Goal: Task Accomplishment & Management: Complete application form

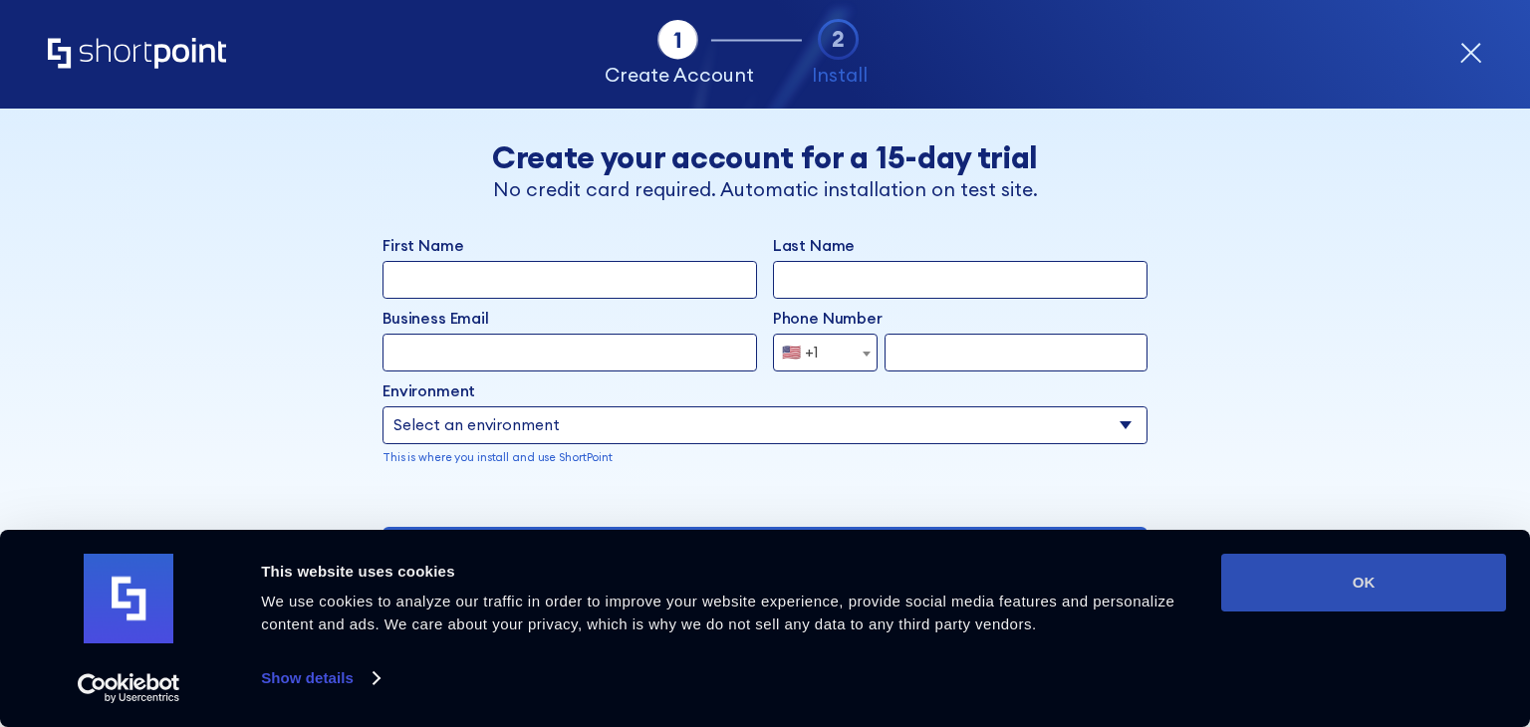
click at [1371, 594] on button "OK" at bounding box center [1363, 583] width 285 height 58
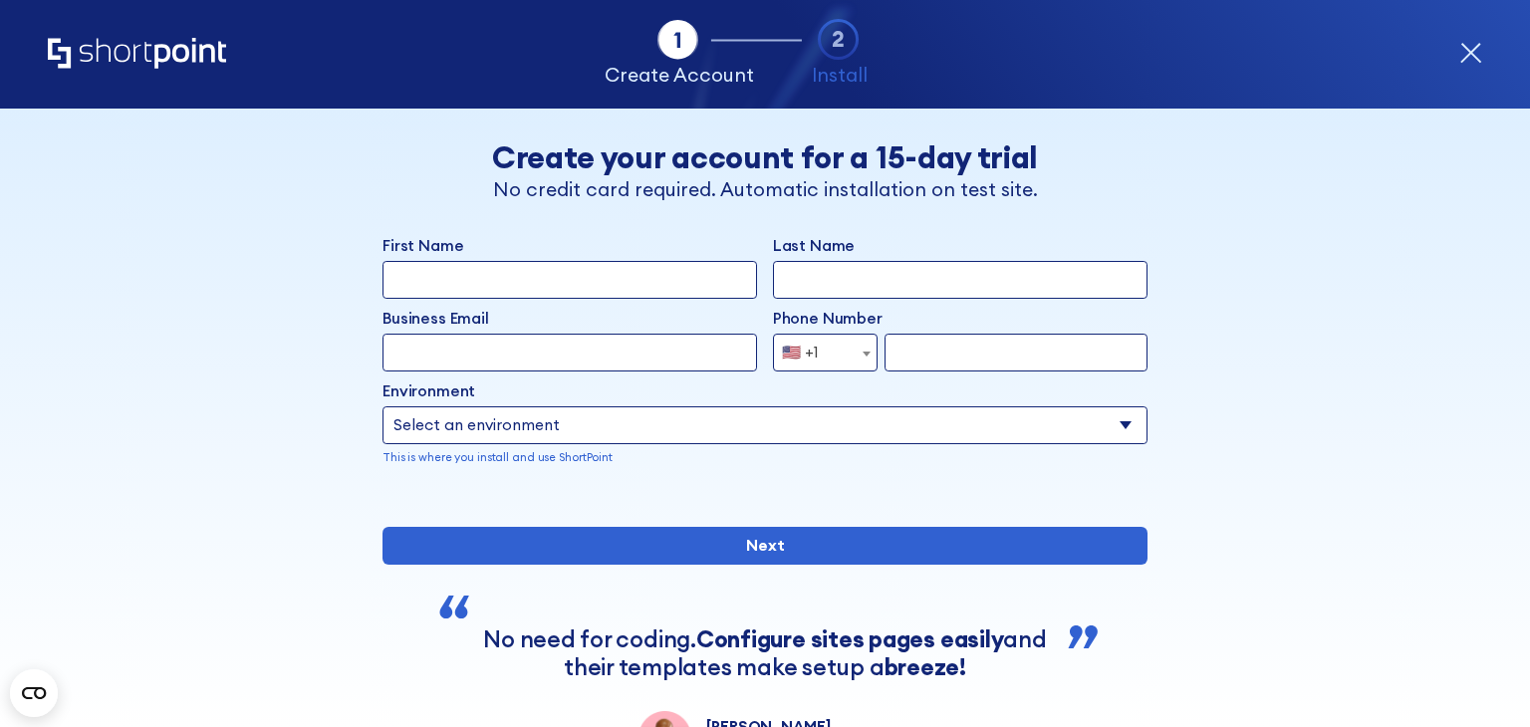
click at [601, 290] on input "First Name" at bounding box center [570, 280] width 375 height 38
type input "Lindani"
click at [857, 280] on input "Last Name" at bounding box center [960, 280] width 375 height 38
type input "Masango"
click at [606, 347] on input "Business Email" at bounding box center [570, 353] width 375 height 38
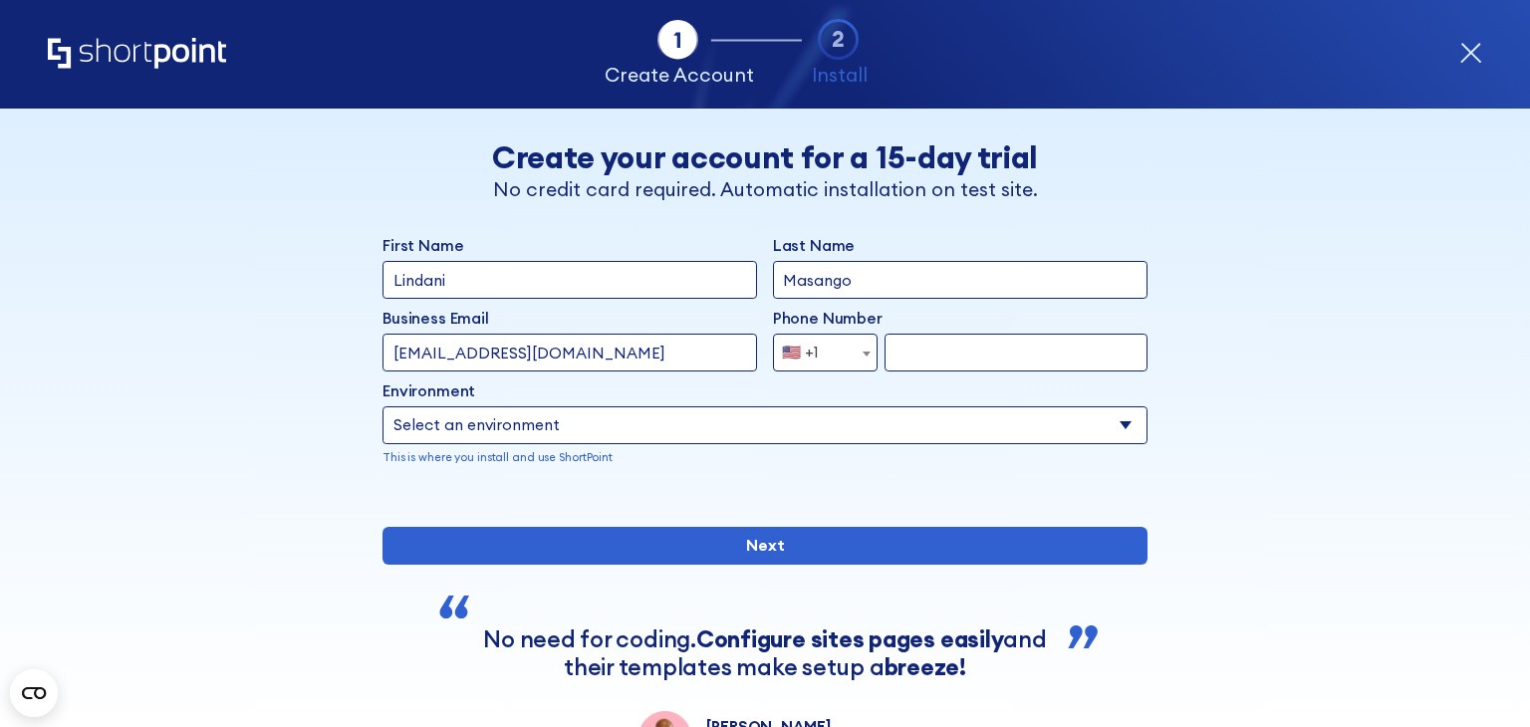
type input "[EMAIL_ADDRESS][DOMAIN_NAME]"
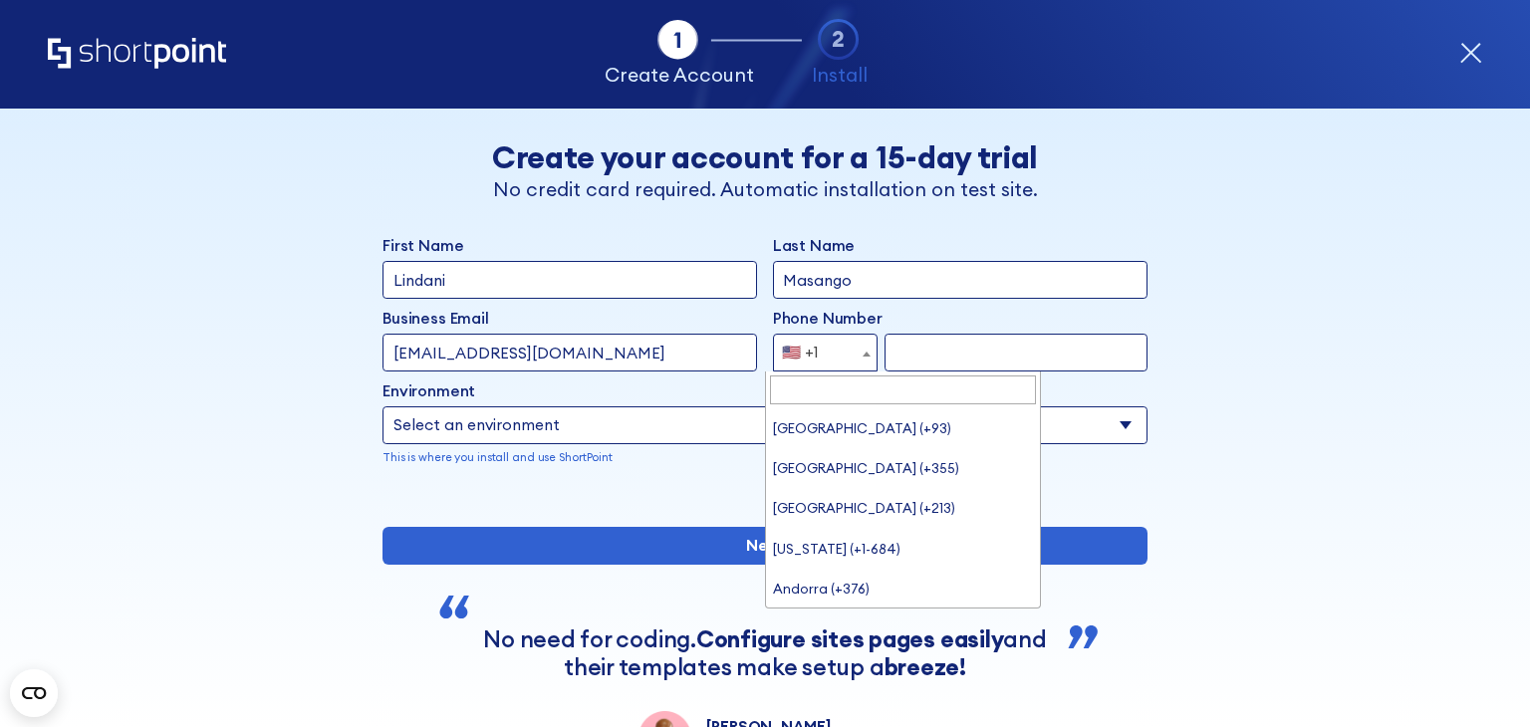
click at [857, 350] on span "form" at bounding box center [867, 354] width 20 height 38
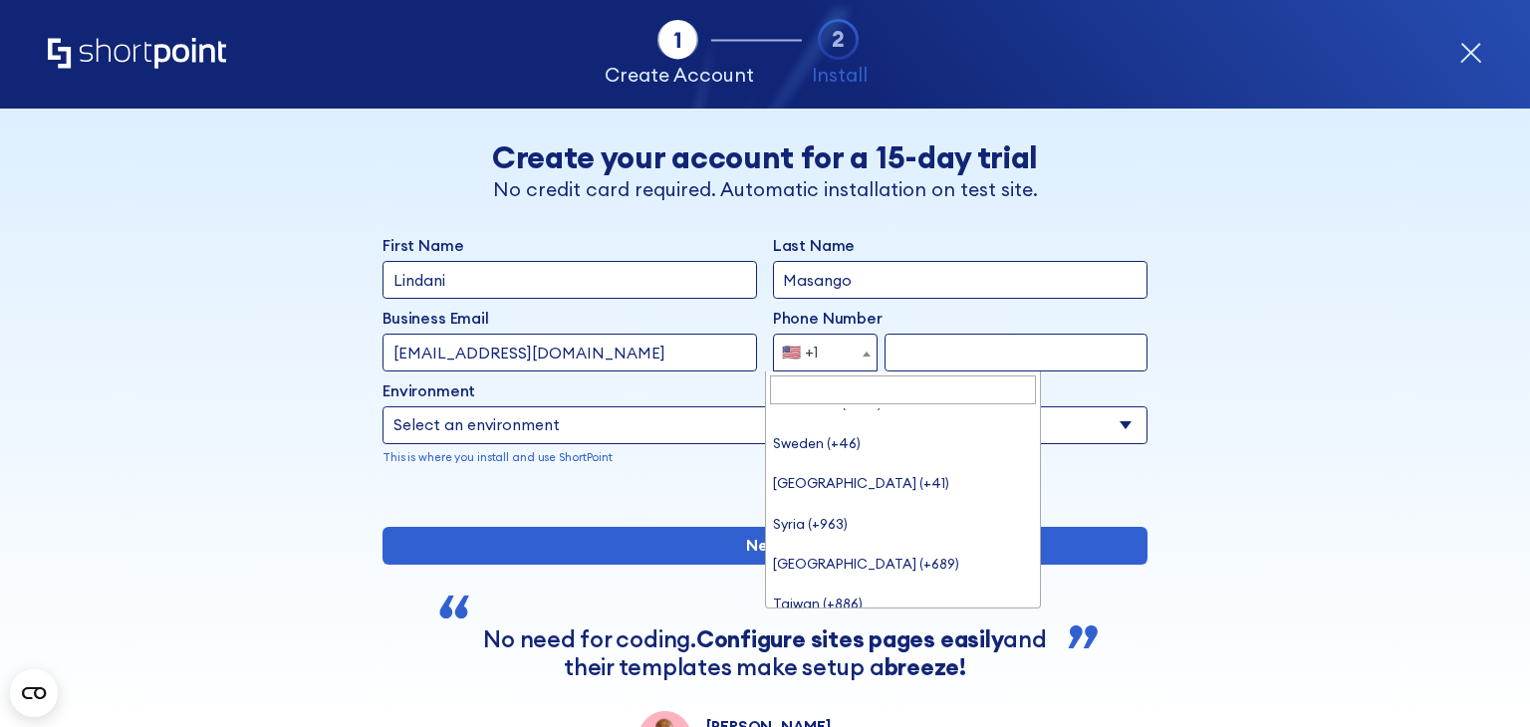
scroll to position [8146, 0]
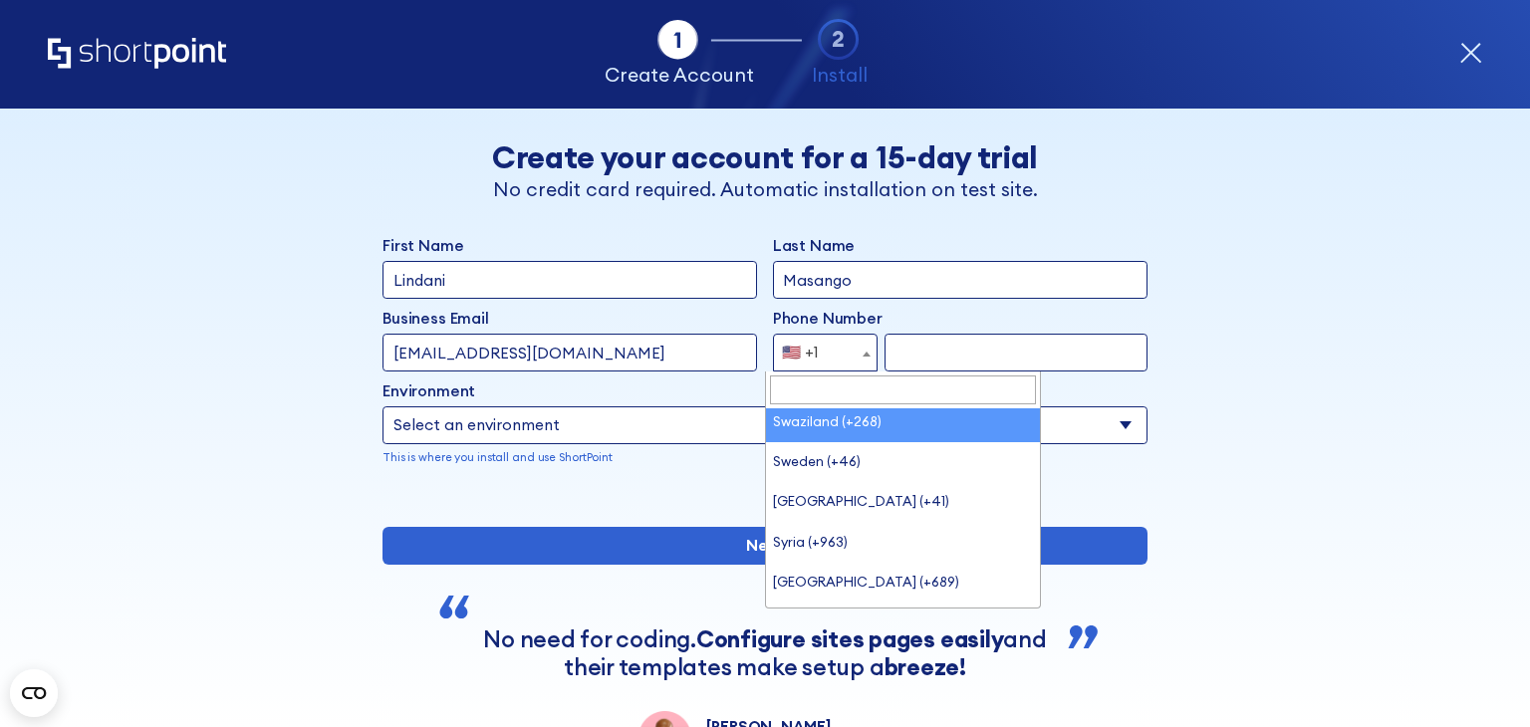
select select "+268"
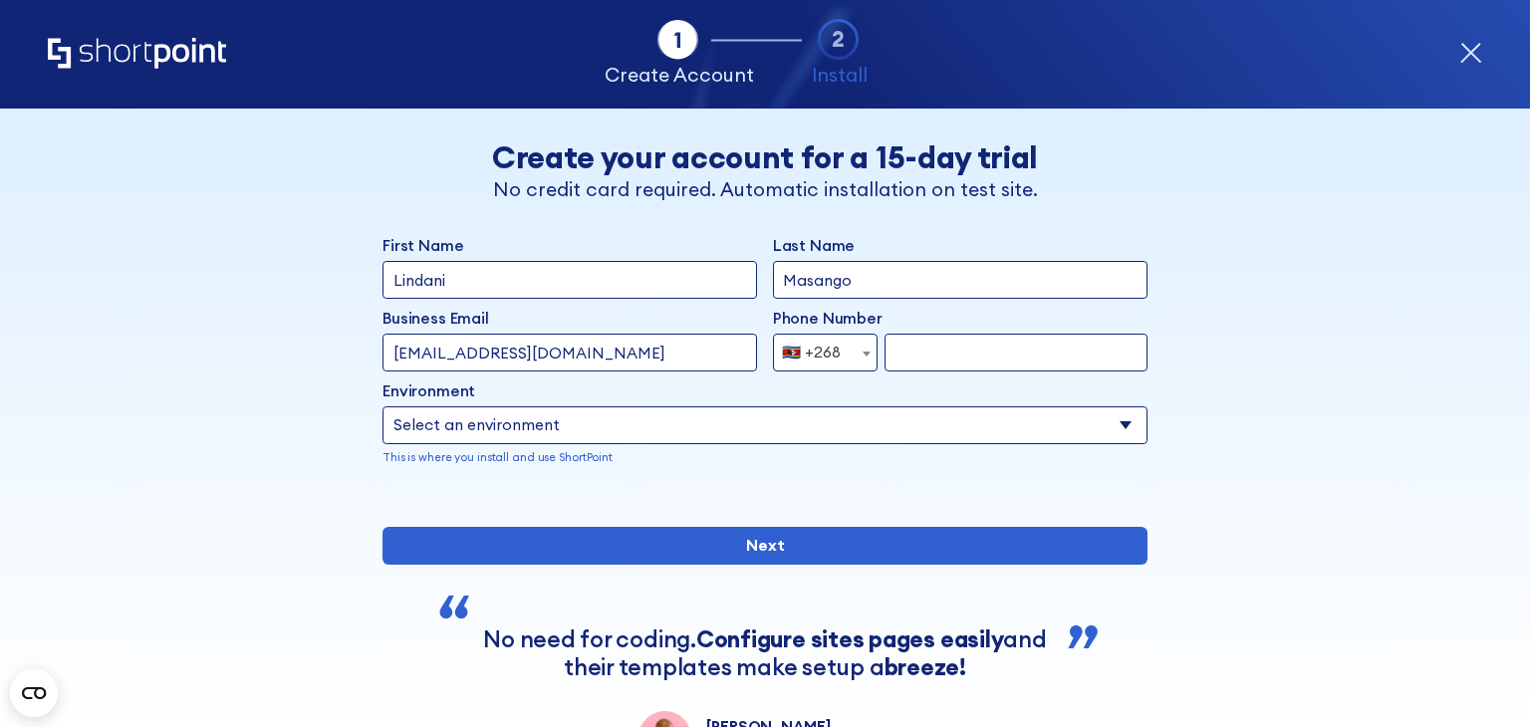
click at [928, 363] on input "form" at bounding box center [1016, 353] width 263 height 38
type input "76063255"
click at [1116, 422] on select "Select an environment Microsoft 365 SharePoint Online SharePoint 2019 (On-Premi…" at bounding box center [765, 425] width 765 height 38
select select "SharePoint 2019 (On-Premise)"
click at [383, 406] on select "Select an environment Microsoft 365 SharePoint Online SharePoint 2019 (On-Premi…" at bounding box center [765, 425] width 765 height 38
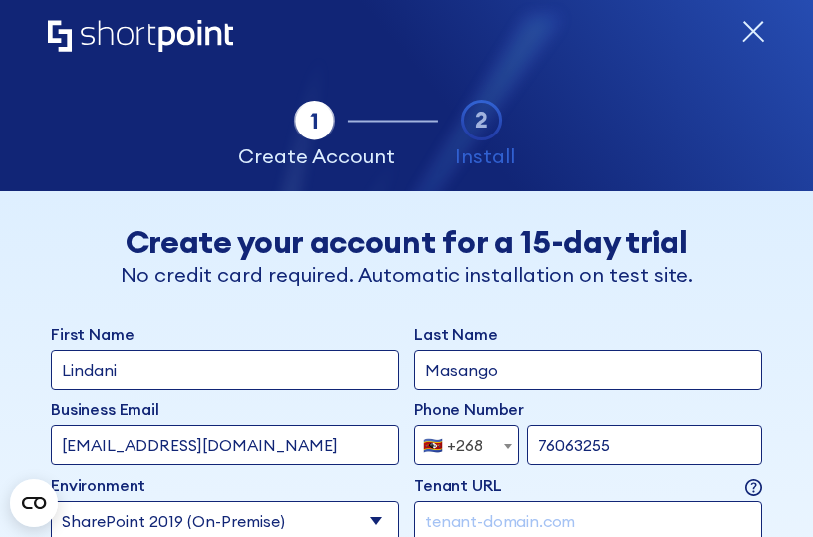
click at [489, 519] on input "form" at bounding box center [588, 521] width 348 height 40
type input "[DOMAIN_NAME]"
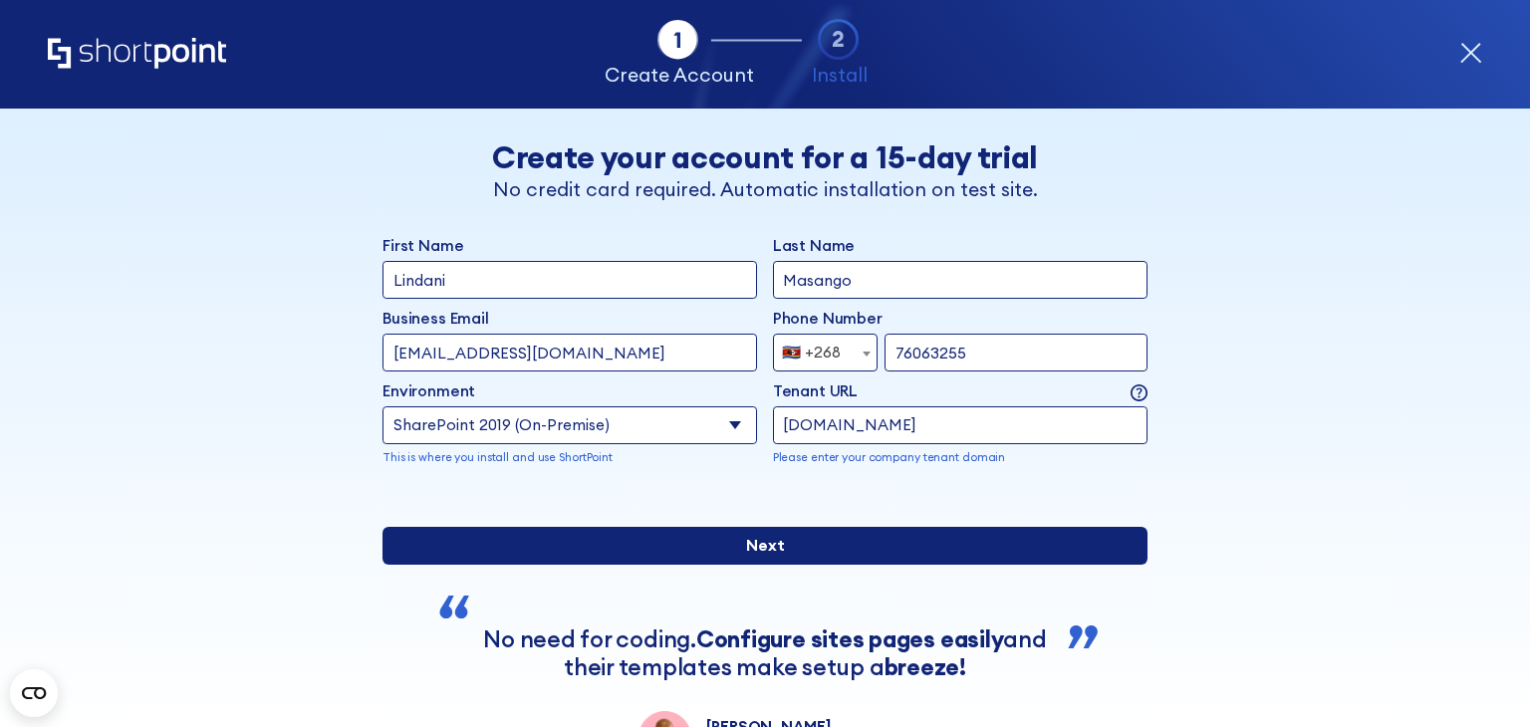
click at [764, 565] on input "Next" at bounding box center [765, 546] width 765 height 38
